Goal: Check status: Check status

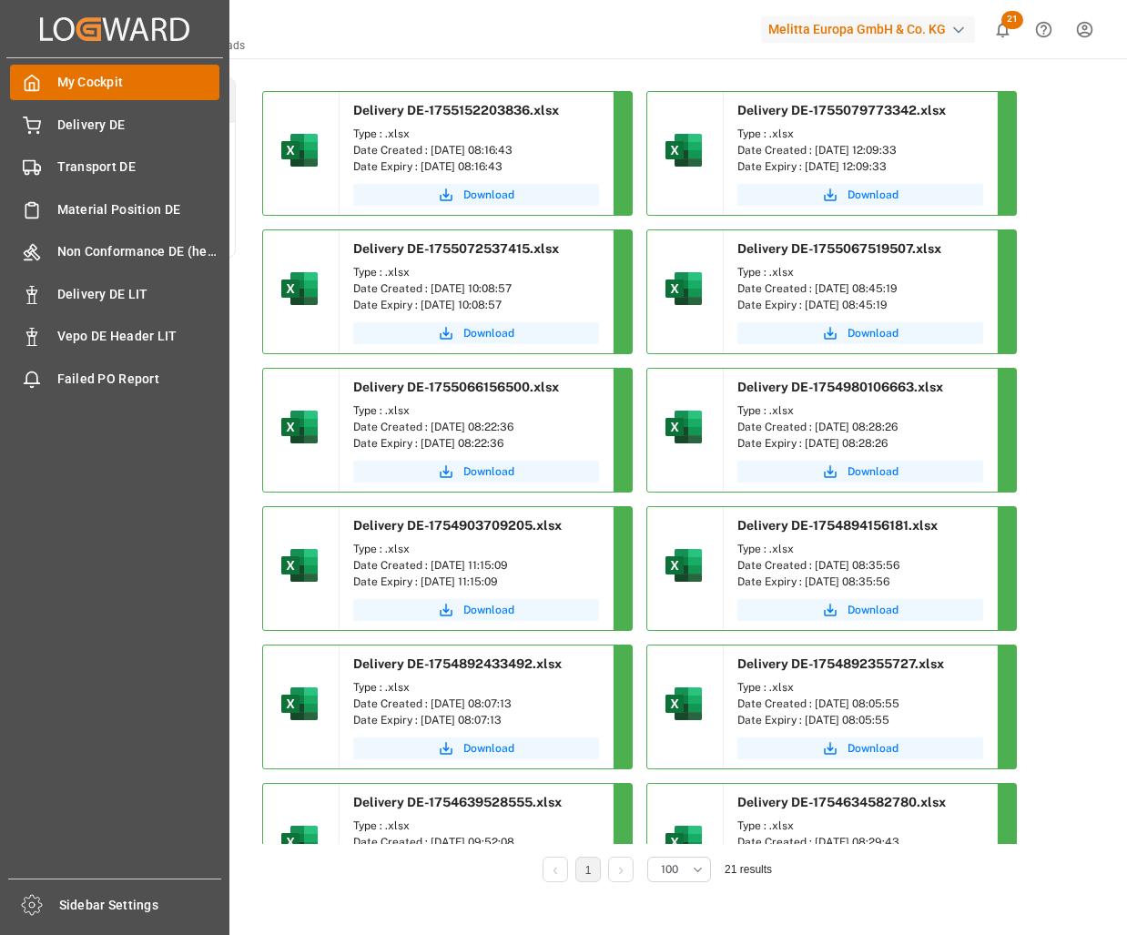
click at [96, 88] on span "My Cockpit" at bounding box center [138, 82] width 163 height 19
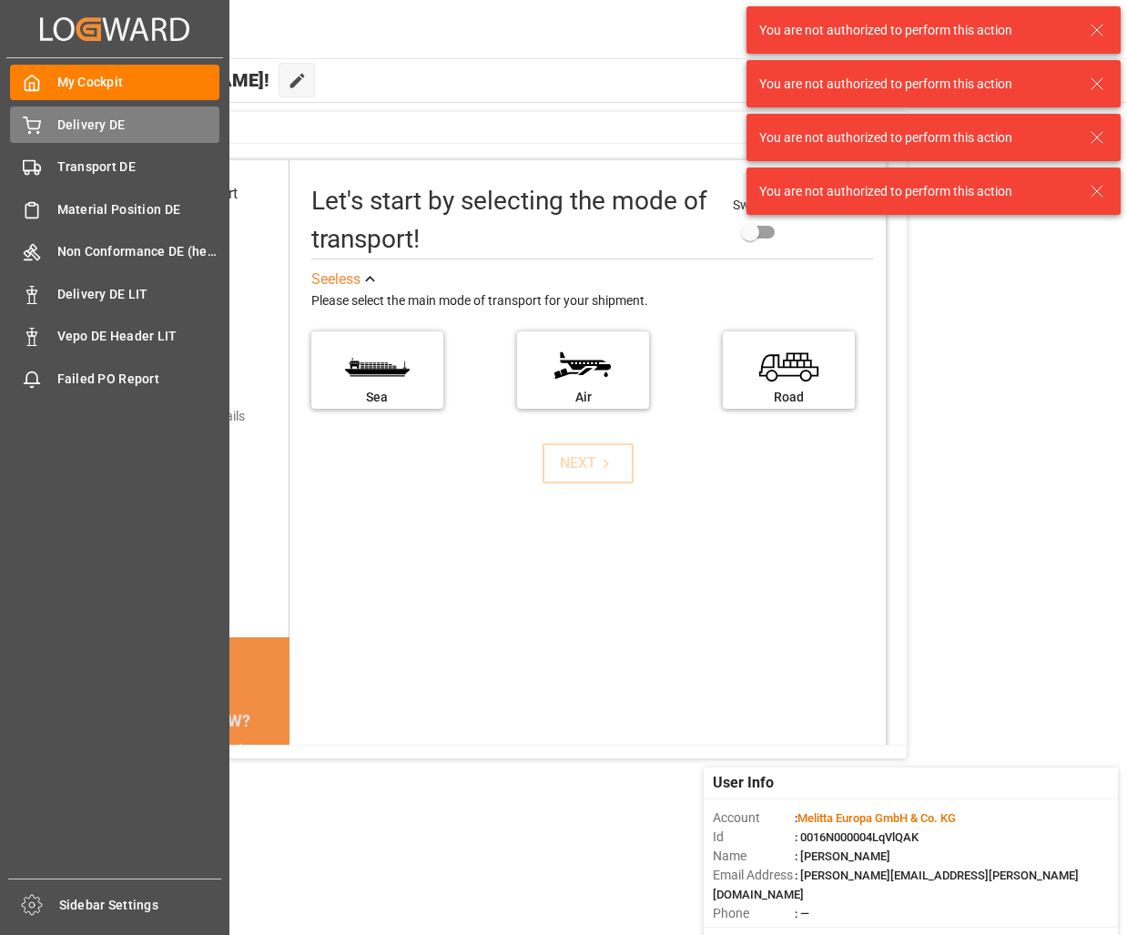
click at [39, 135] on div "Delivery DE Delivery DE" at bounding box center [114, 123] width 209 height 35
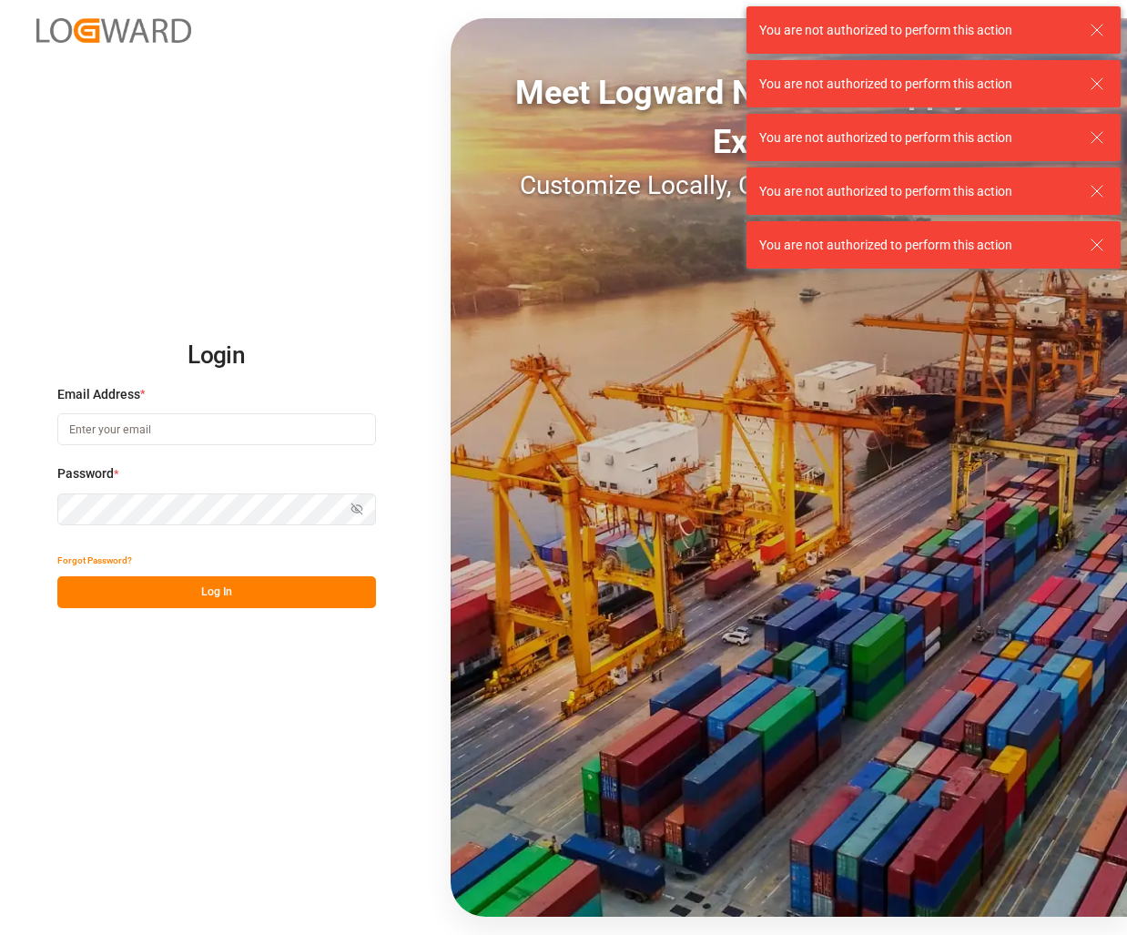
type input "[PERSON_NAME][EMAIL_ADDRESS][PERSON_NAME][DOMAIN_NAME]"
click at [218, 601] on button "Log In" at bounding box center [216, 592] width 319 height 32
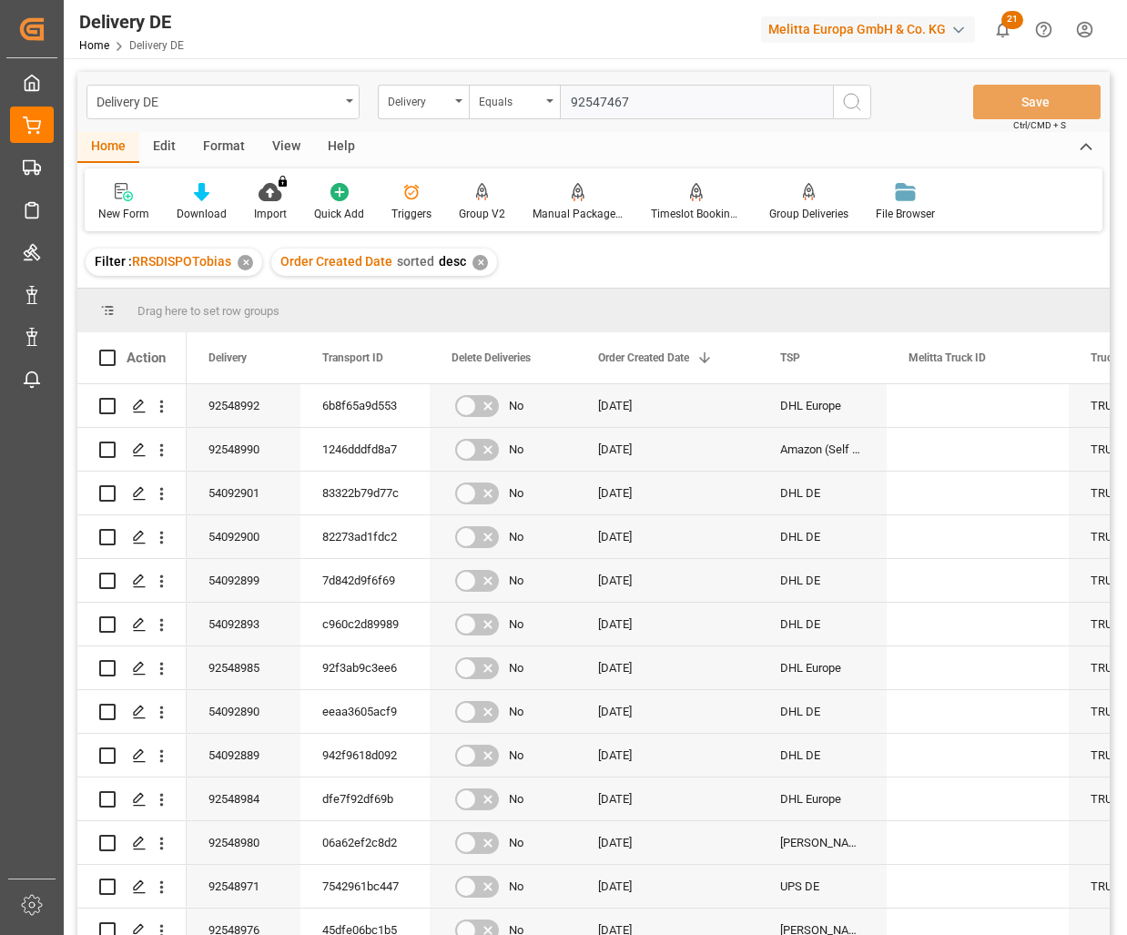
type input "92547467"
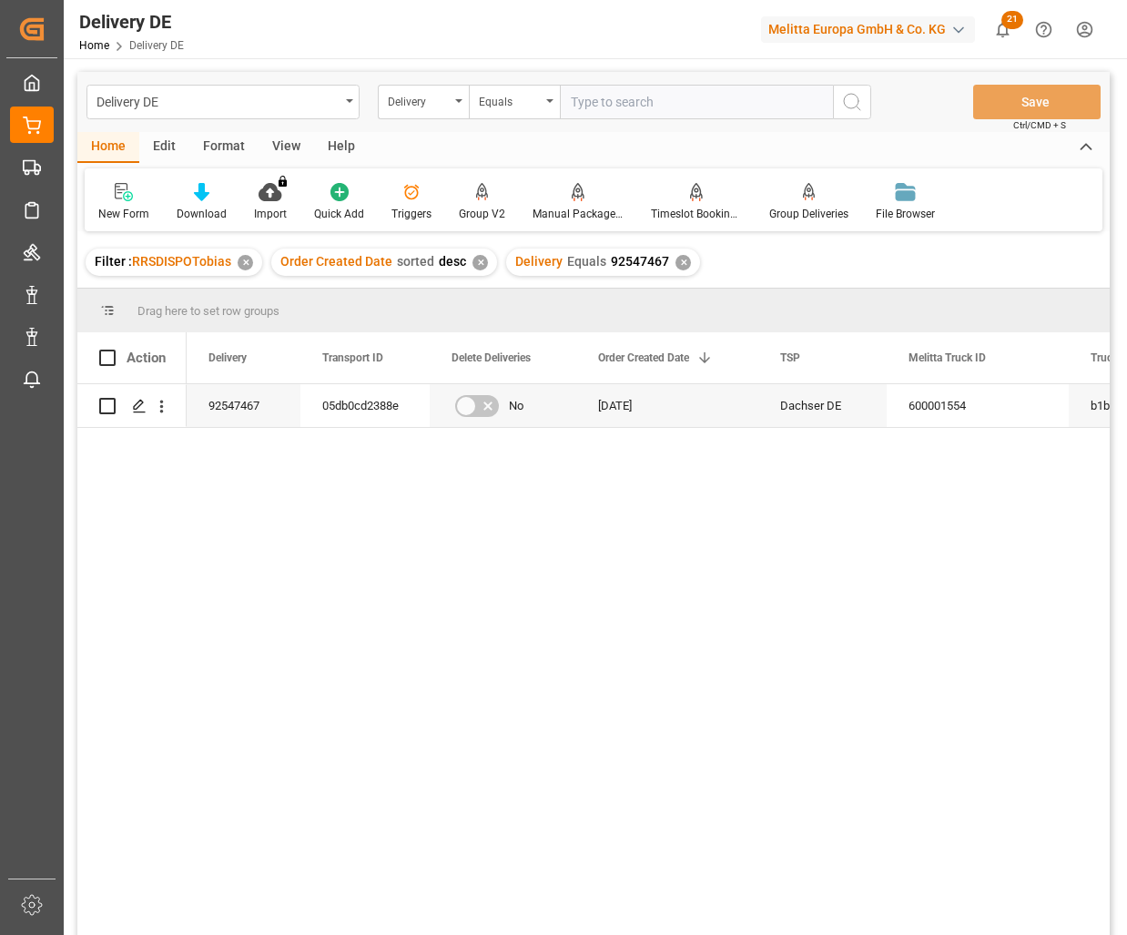
click at [760, 644] on div "92547467 05db0cd2388e No [DATE] Dachser DE 600001554 b1b6927a0822 [DATE]" at bounding box center [648, 665] width 923 height 563
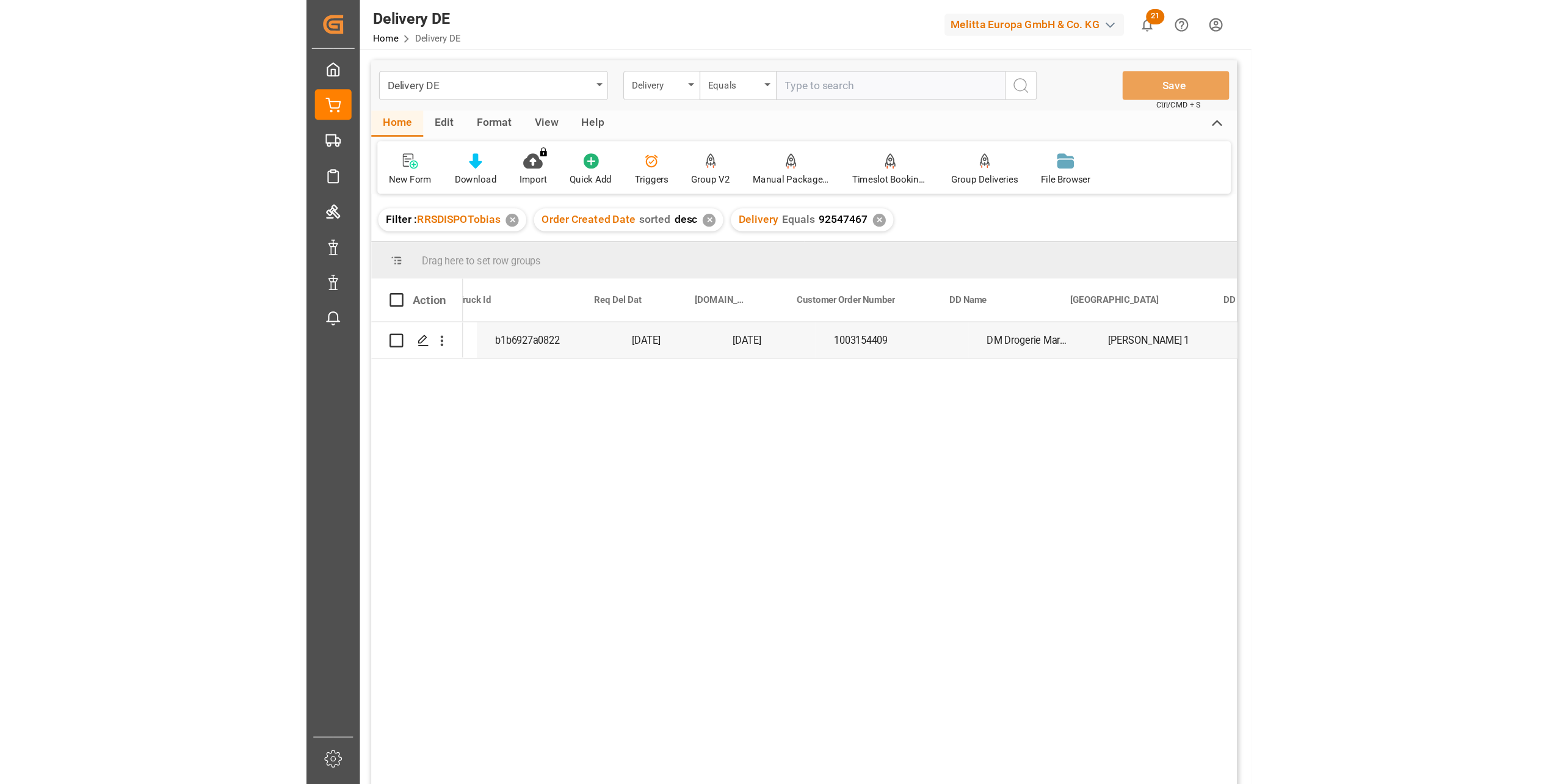
scroll to position [0, 610]
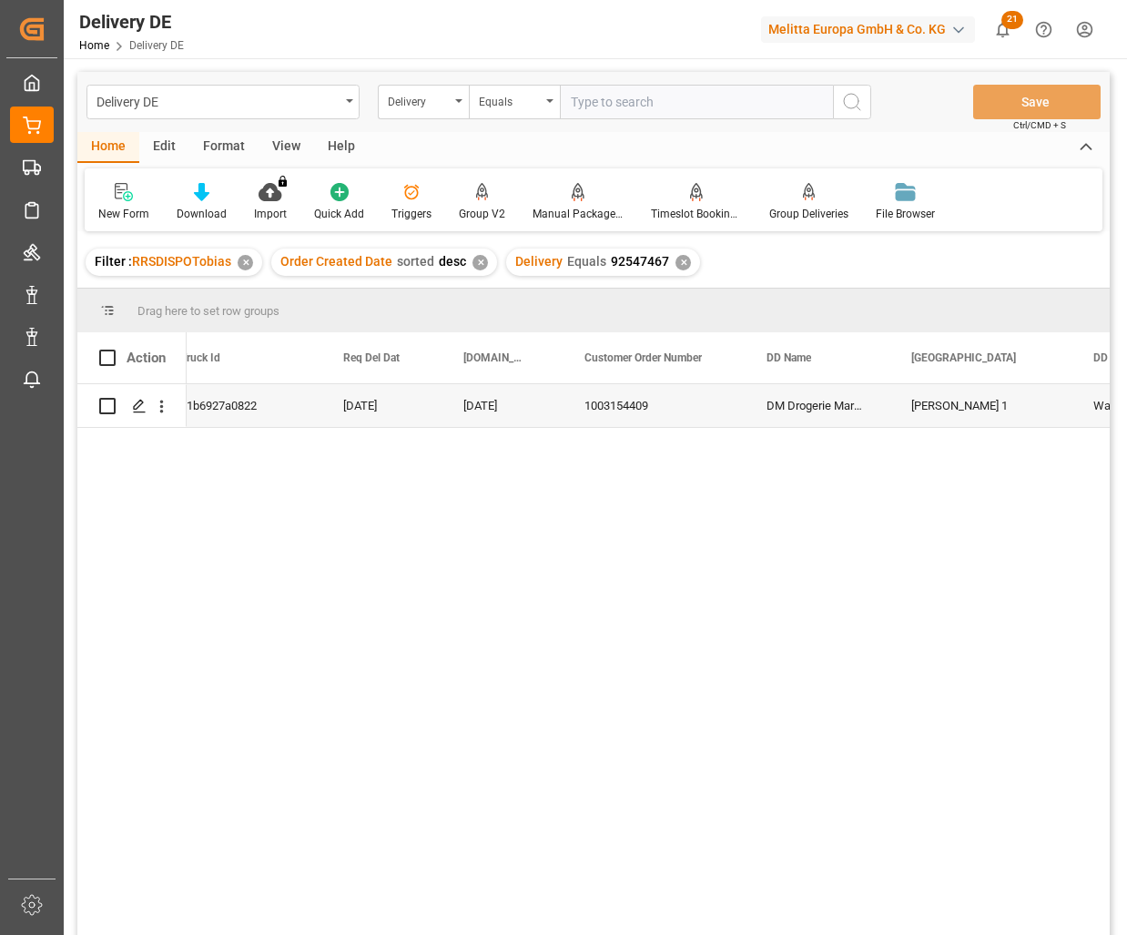
click at [969, 411] on div "[PERSON_NAME] 1" at bounding box center [980, 405] width 182 height 43
click at [626, 94] on input "text" at bounding box center [696, 102] width 273 height 35
paste input "[PERSON_NAME] 1"
type input "[PERSON_NAME] 1"
click at [414, 103] on div "Delivery" at bounding box center [419, 99] width 62 height 21
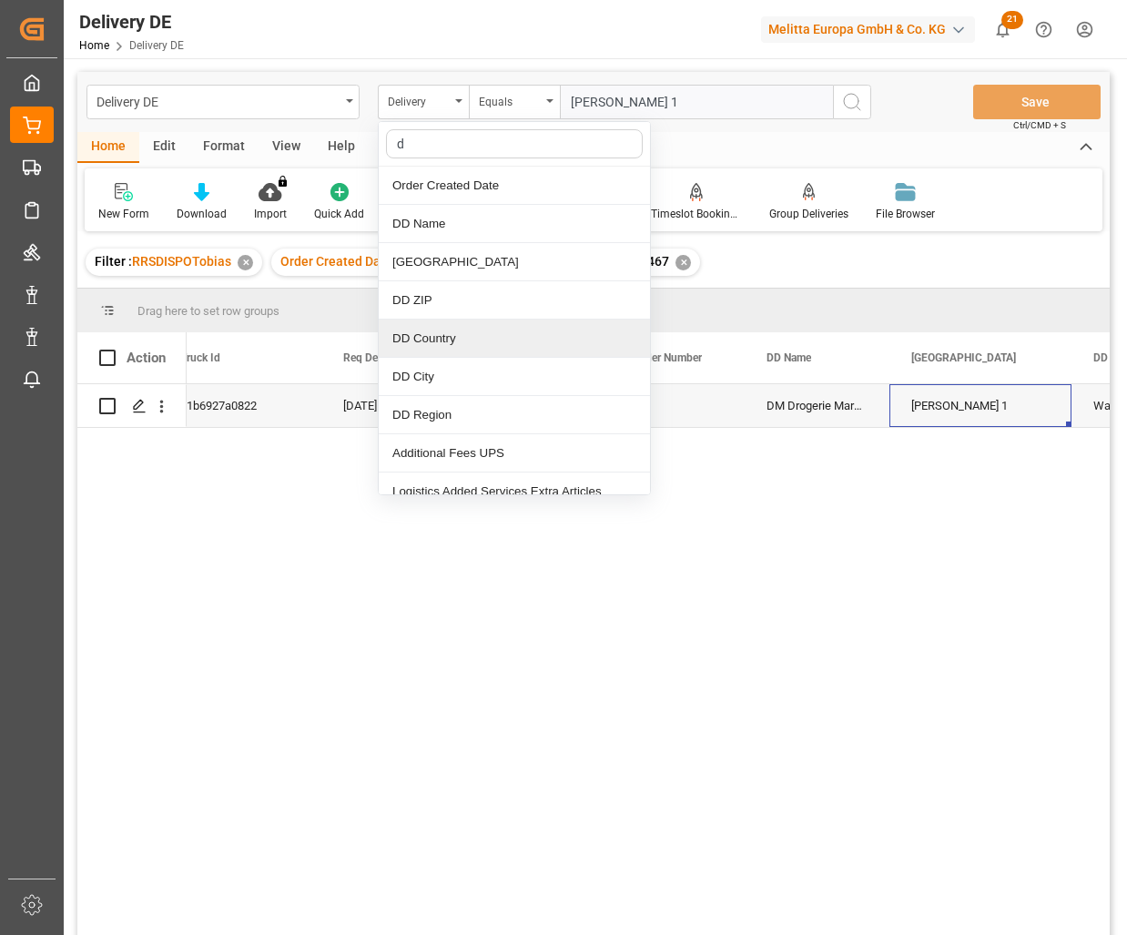
type input "dd"
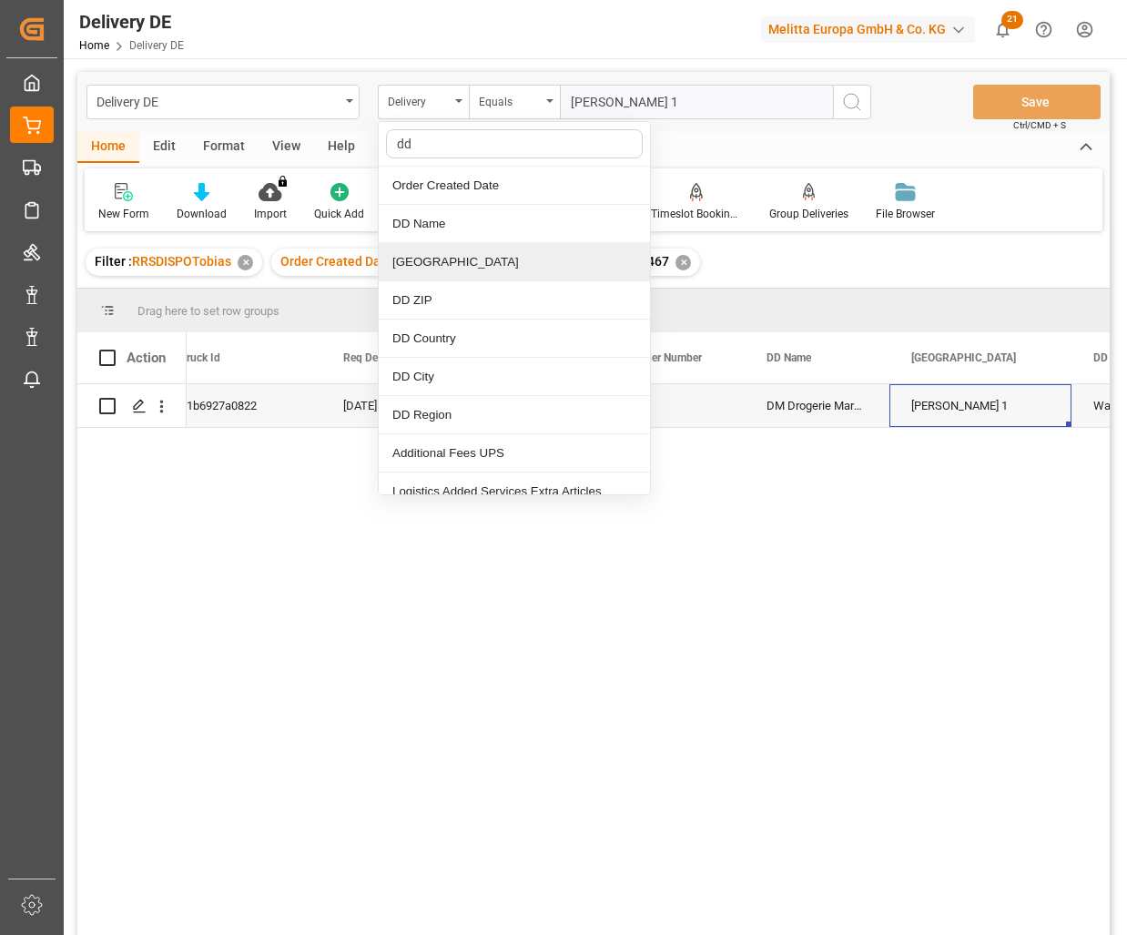
click at [446, 264] on div "[GEOGRAPHIC_DATA]" at bounding box center [514, 262] width 271 height 38
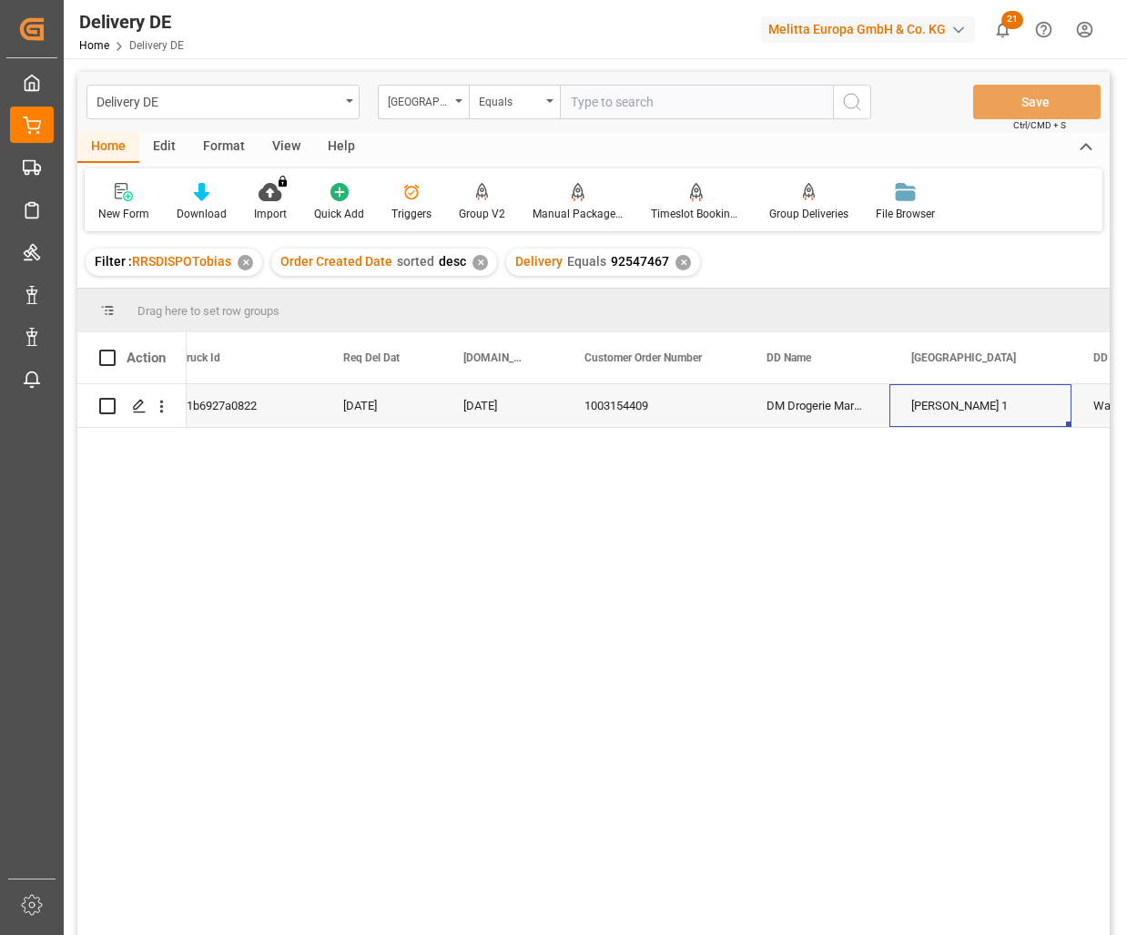
click at [672, 96] on input "text" at bounding box center [696, 102] width 273 height 35
paste input "[PERSON_NAME] 1"
type input "[PERSON_NAME] 1"
click at [850, 96] on icon "search button" at bounding box center [852, 102] width 22 height 22
click at [676, 259] on div "✕" at bounding box center [682, 262] width 15 height 15
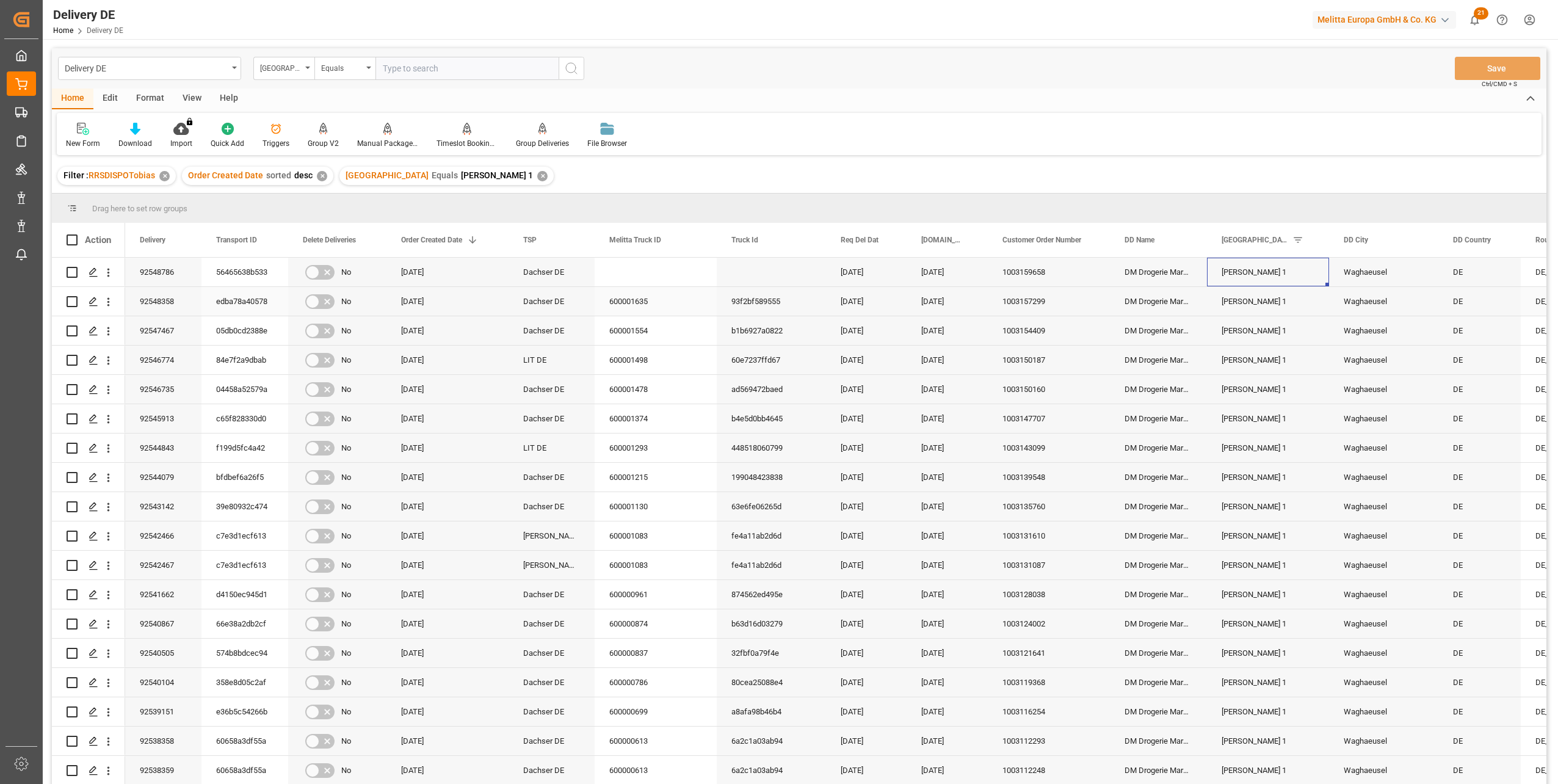
click at [162, 298] on div "92548358" at bounding box center [164, 301] width 76 height 29
click at [156, 272] on div "92548786" at bounding box center [164, 272] width 76 height 29
click at [429, 67] on input "text" at bounding box center [467, 68] width 183 height 23
paste input "[STREET_ADDRESS]"
type input "[STREET_ADDRESS]"
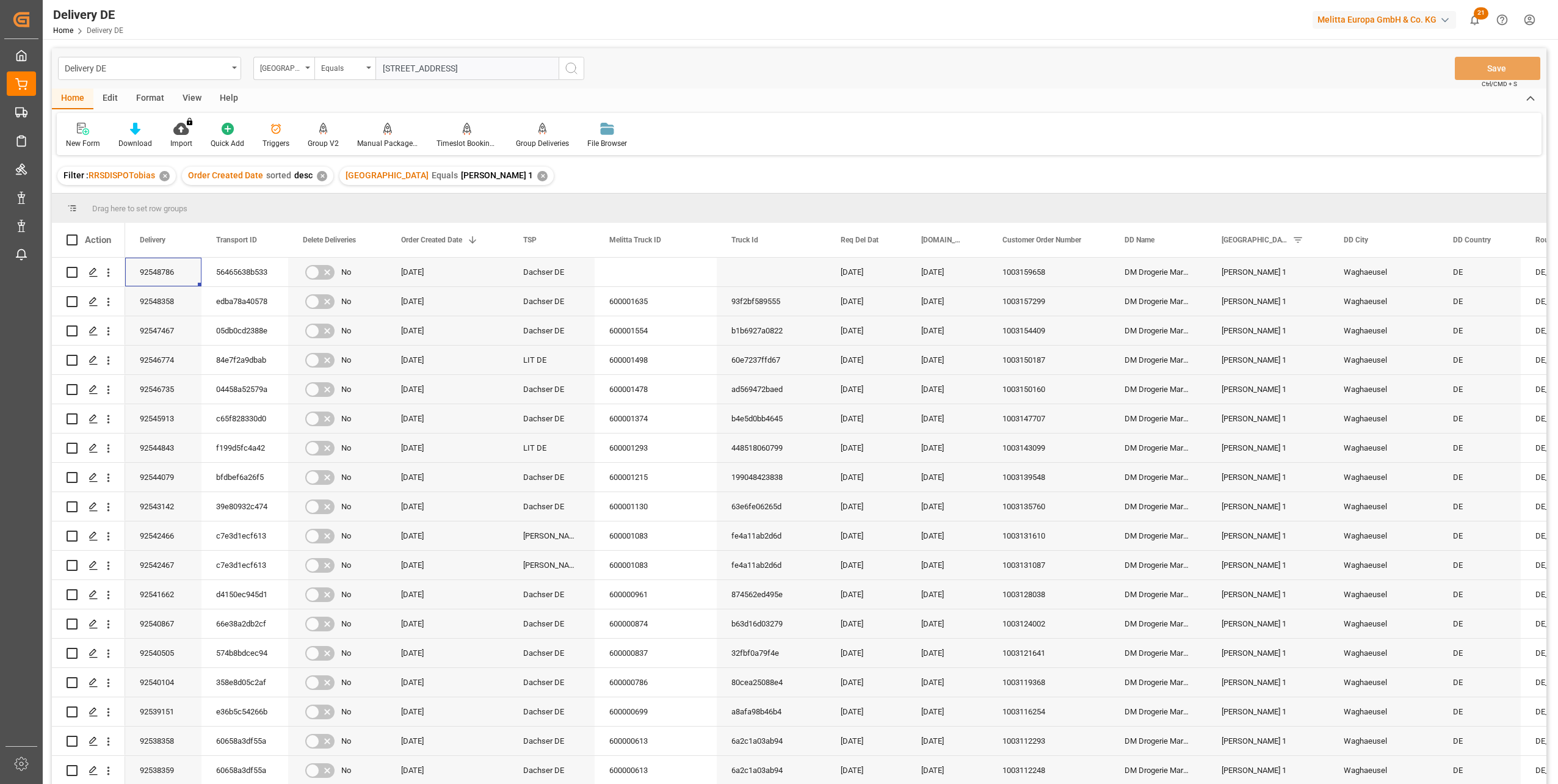
click at [568, 66] on icon "search button" at bounding box center [571, 68] width 15 height 15
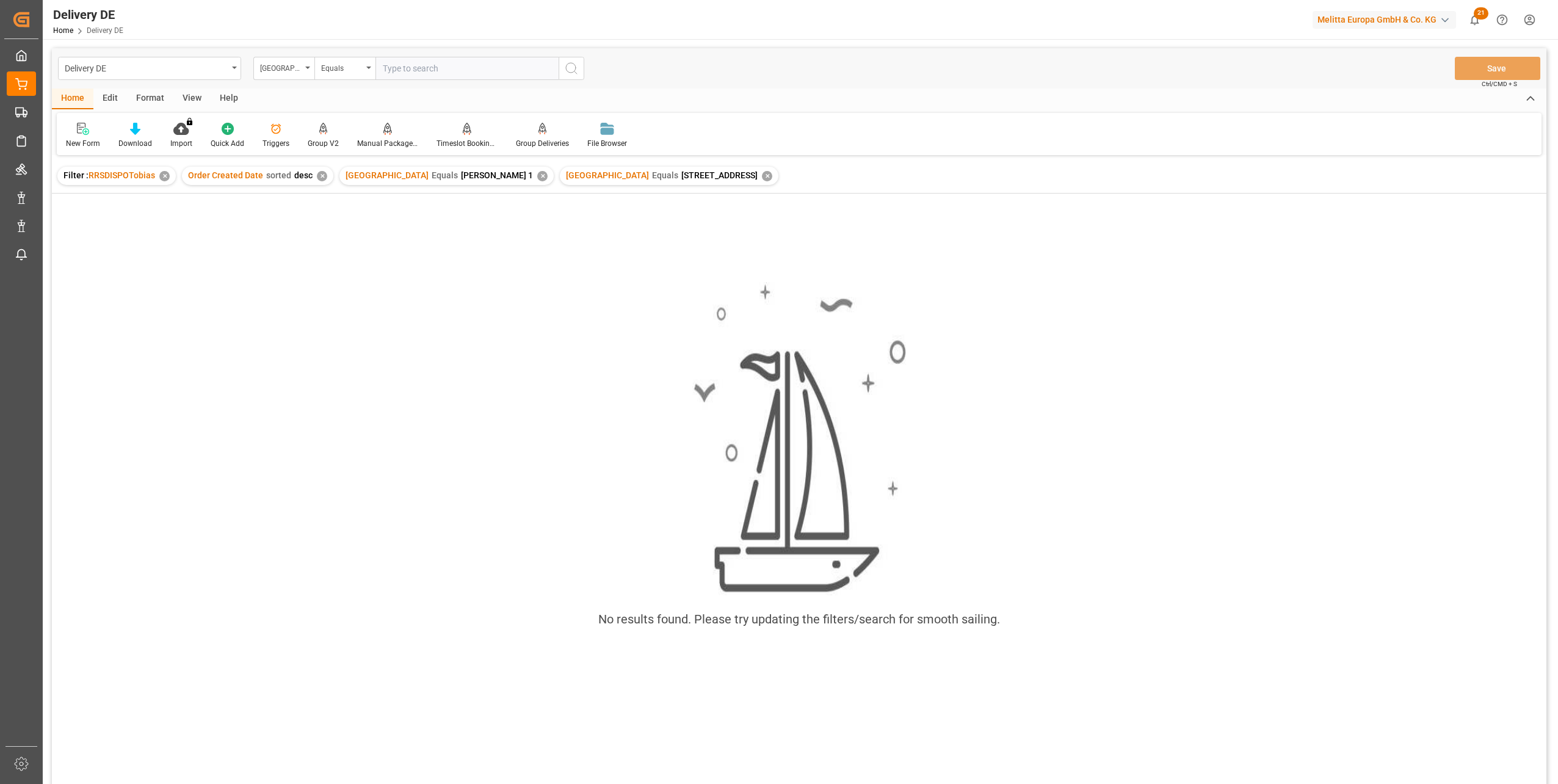
click at [537, 175] on div "✕" at bounding box center [542, 176] width 10 height 10
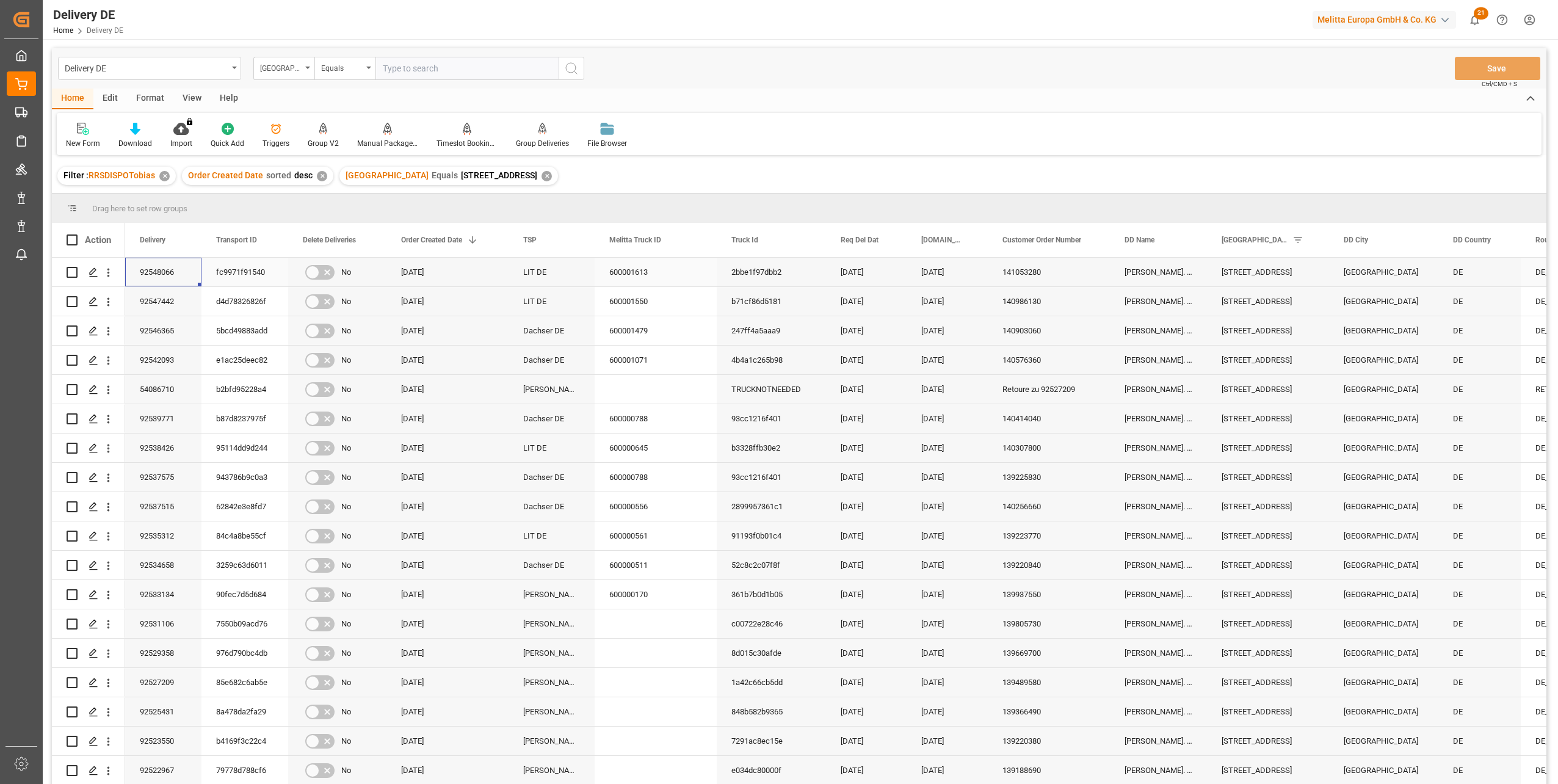
click at [151, 269] on div "92548066" at bounding box center [164, 272] width 76 height 29
click at [755, 126] on div "New Form Download Import You don't have permission for this feature. Contact ad…" at bounding box center [799, 133] width 1485 height 42
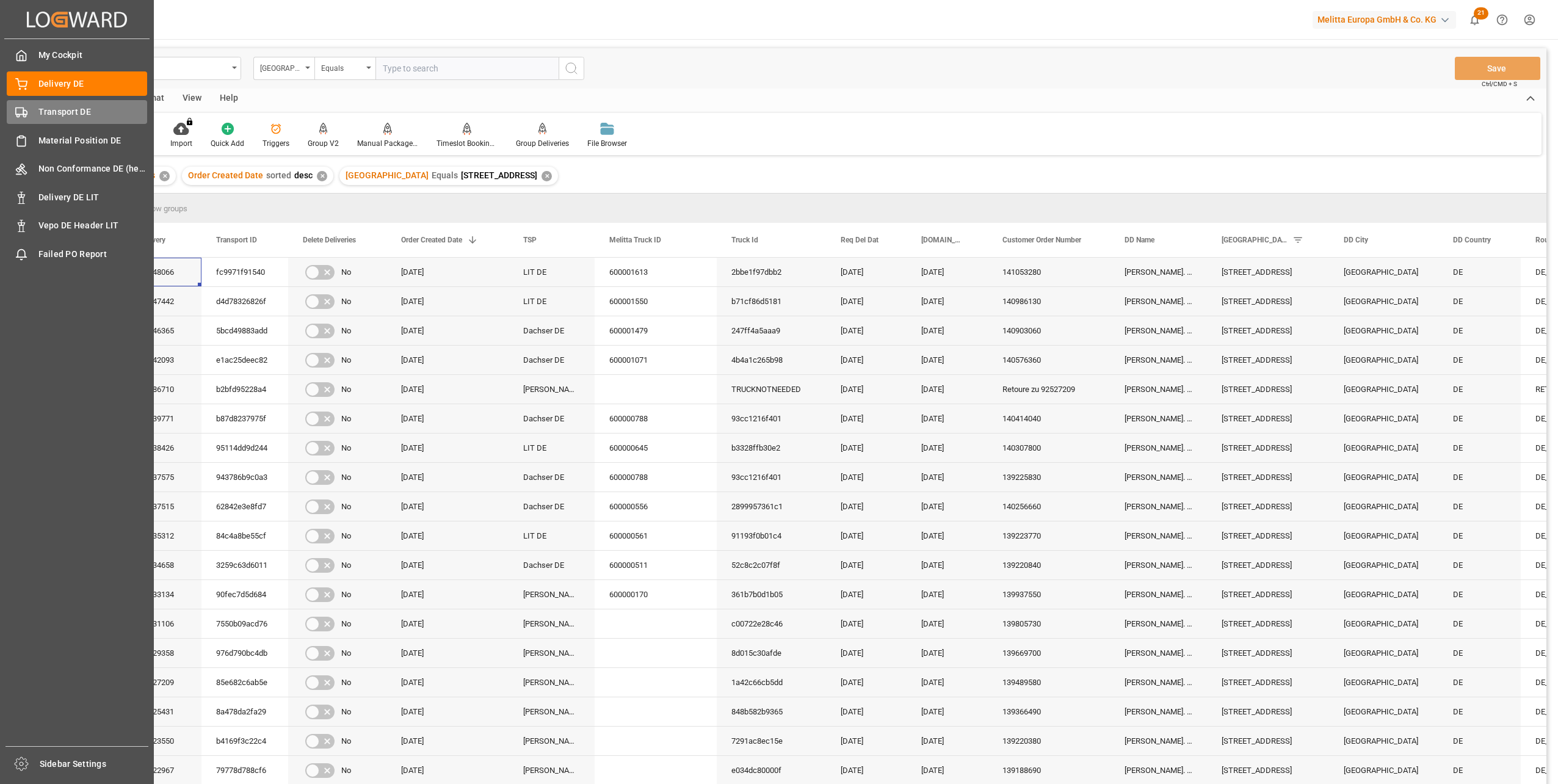
click at [15, 108] on div at bounding box center [17, 111] width 21 height 13
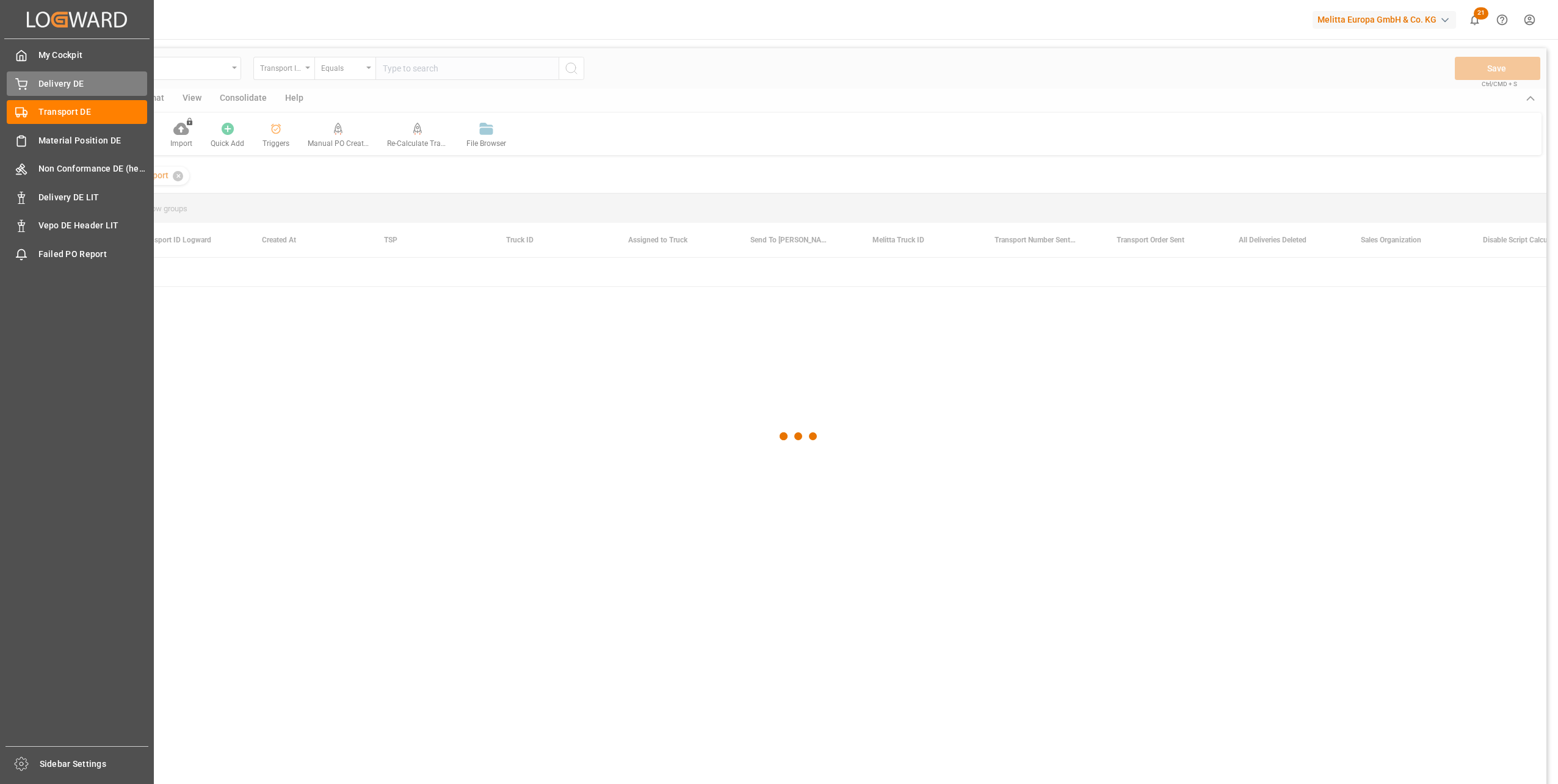
click at [55, 85] on span "Delivery DE" at bounding box center [93, 84] width 109 height 13
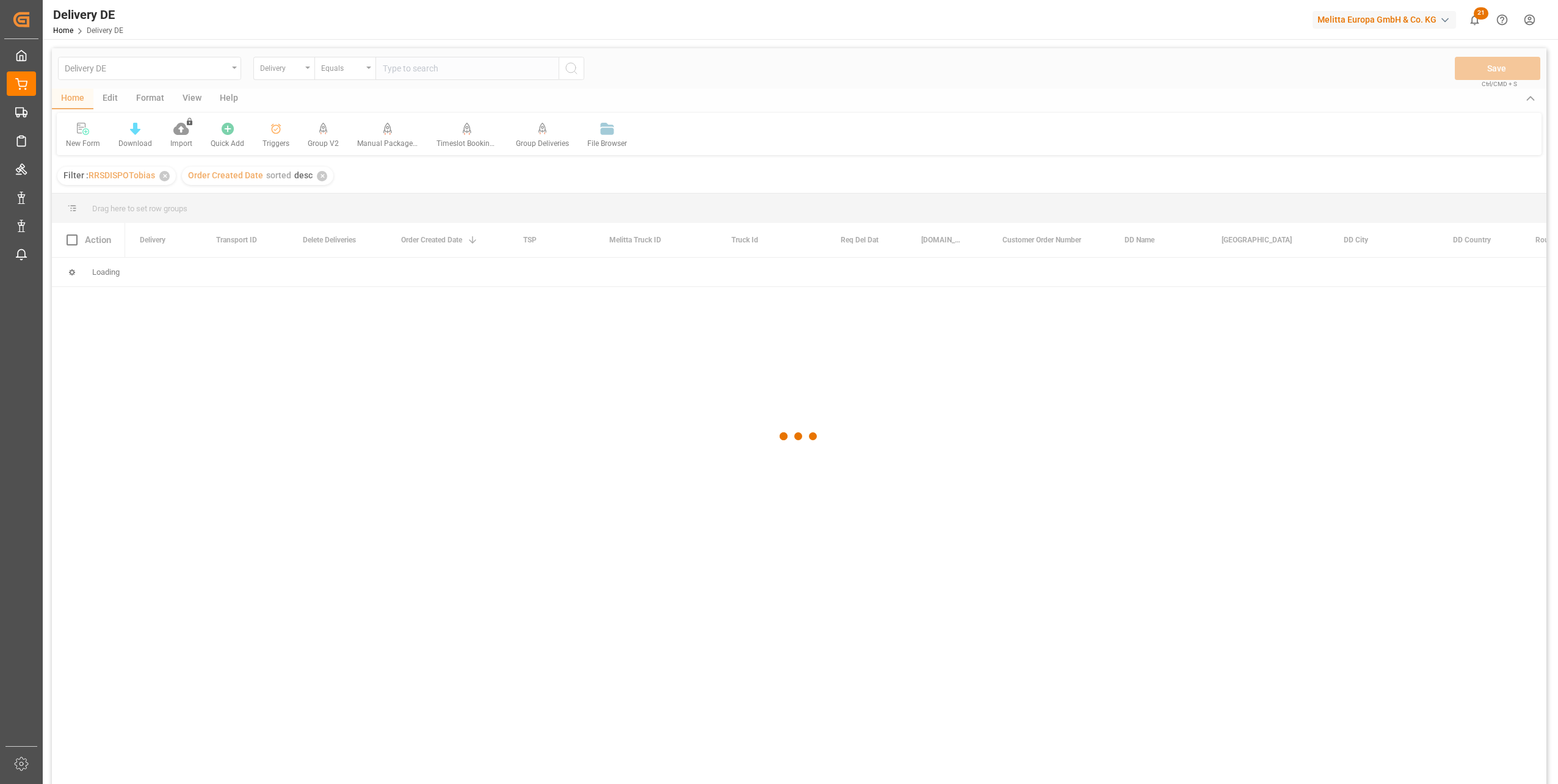
click at [442, 74] on div at bounding box center [799, 437] width 1494 height 777
click at [445, 71] on input "text" at bounding box center [467, 68] width 183 height 23
paste input "92547467"
type input "92547467"
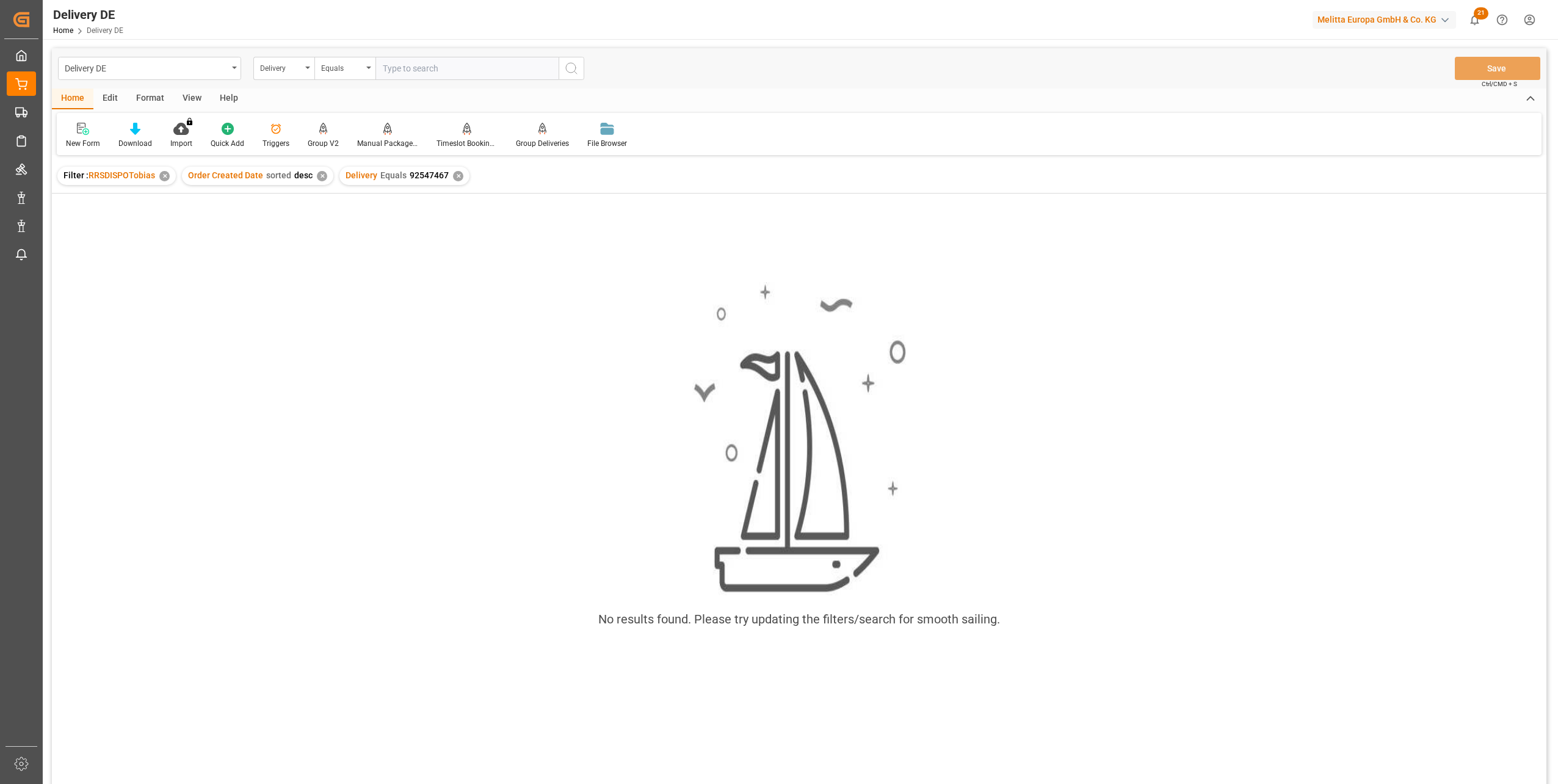
click at [453, 171] on div "✕" at bounding box center [457, 176] width 10 height 10
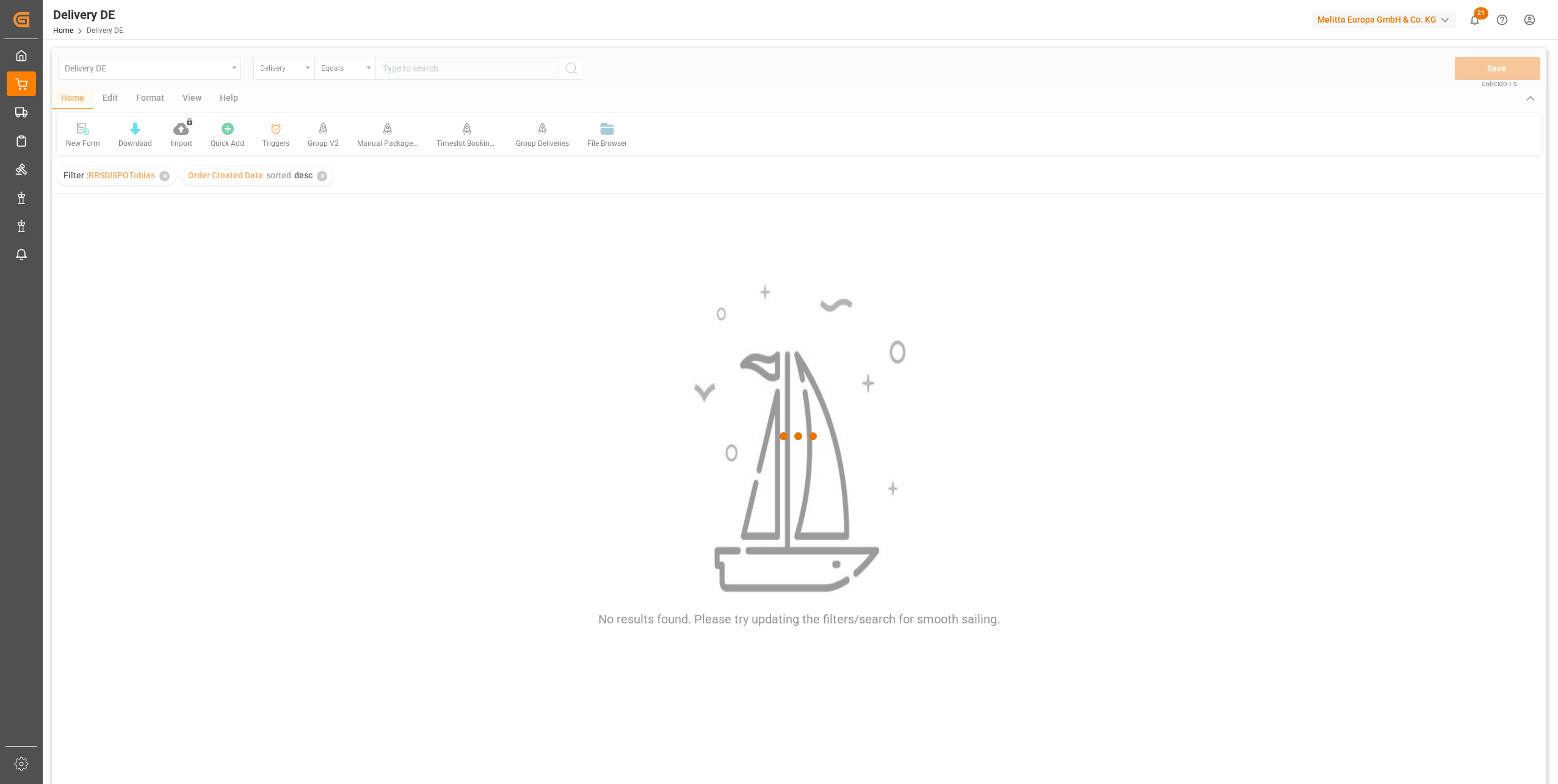
click at [416, 70] on div at bounding box center [799, 437] width 1494 height 777
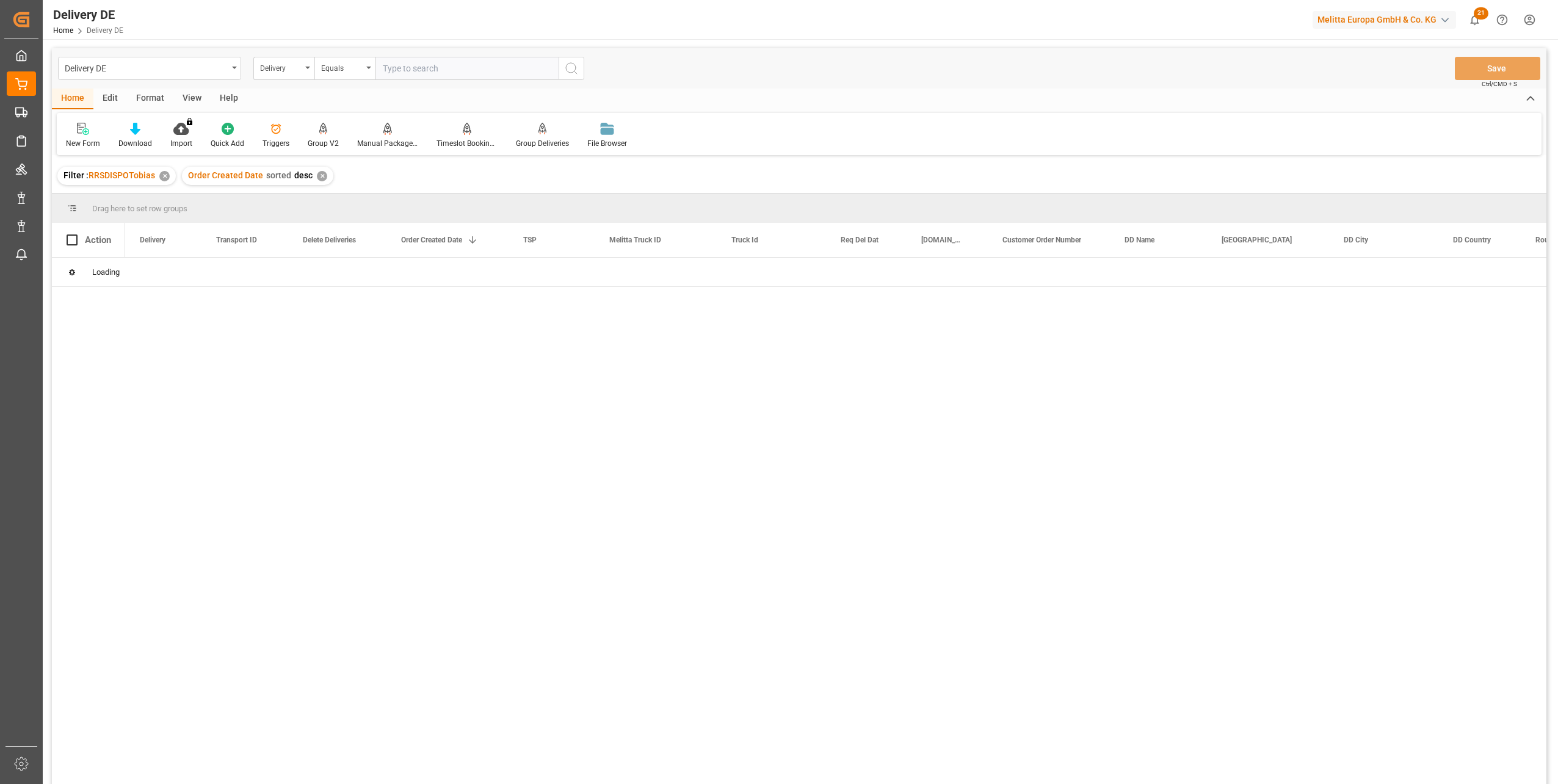
click at [416, 70] on input "text" at bounding box center [467, 68] width 183 height 23
paste input "92547467"
type input "92547467"
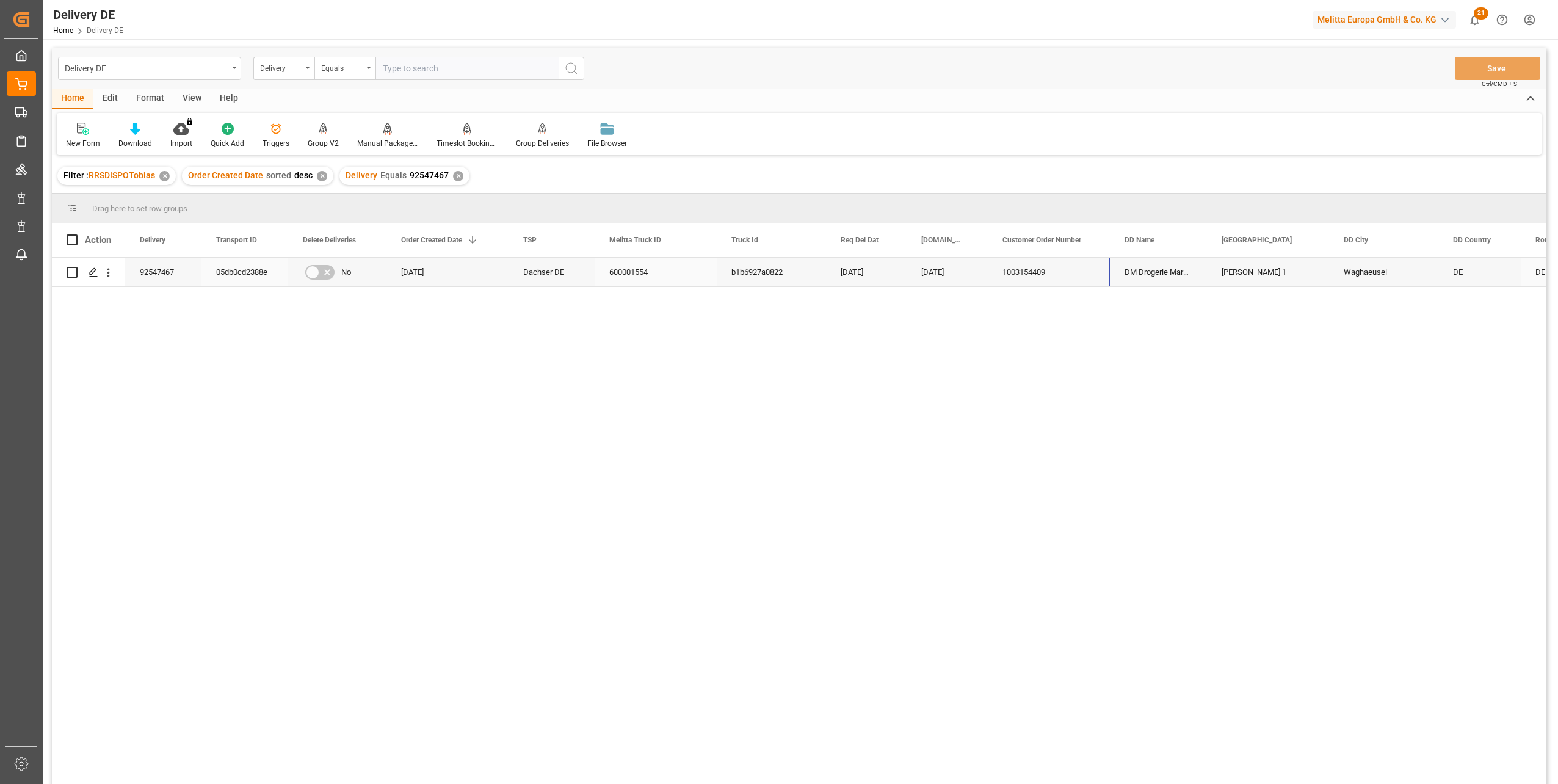
click at [755, 273] on div "1003154409" at bounding box center [1049, 272] width 122 height 29
